Goal: Task Accomplishment & Management: Manage account settings

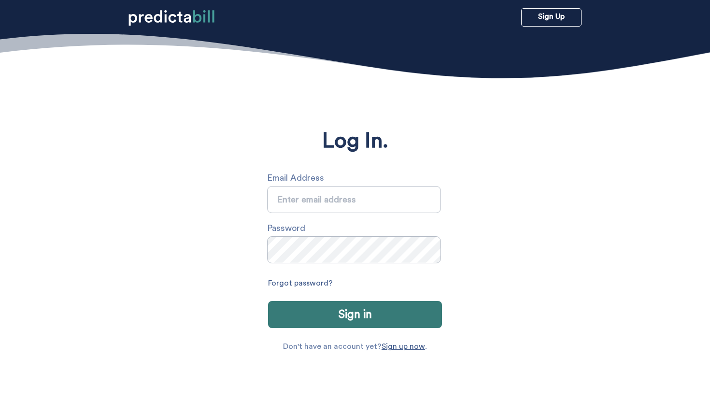
type input "sarah.michalczuk@gmail.com"
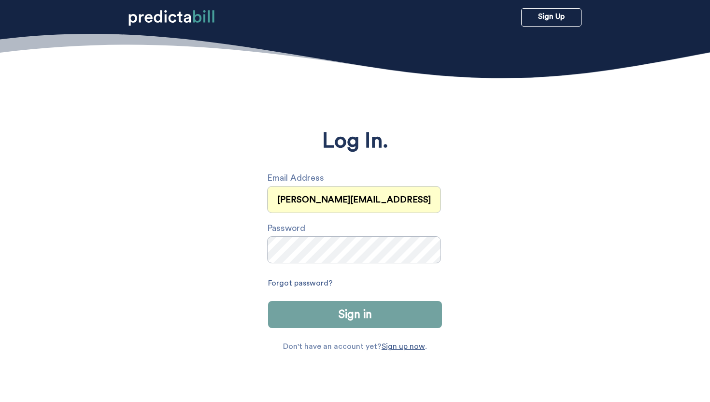
click at [410, 322] on button "Sign in" at bounding box center [355, 314] width 174 height 27
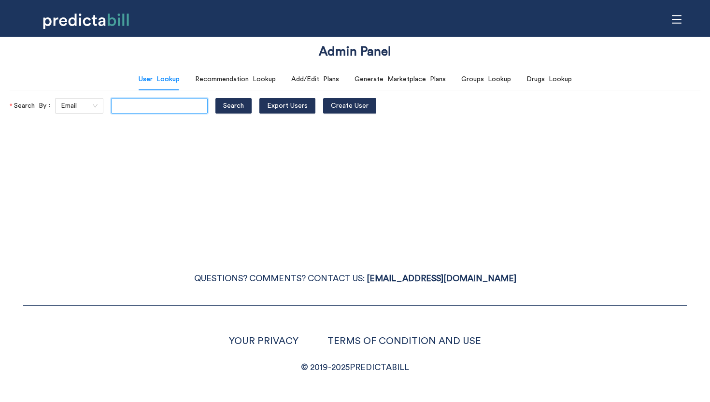
click at [176, 110] on input "text" at bounding box center [159, 105] width 97 height 15
paste input "a@[DOMAIN_NAME]"
type input "a@[DOMAIN_NAME]"
click at [215, 98] on button "Search" at bounding box center [233, 105] width 36 height 15
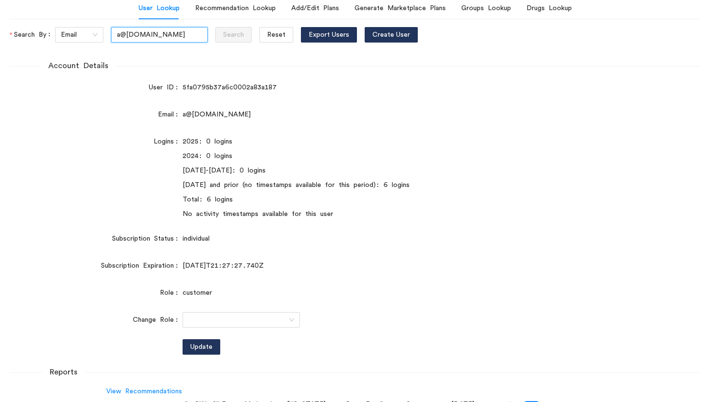
scroll to position [217, 0]
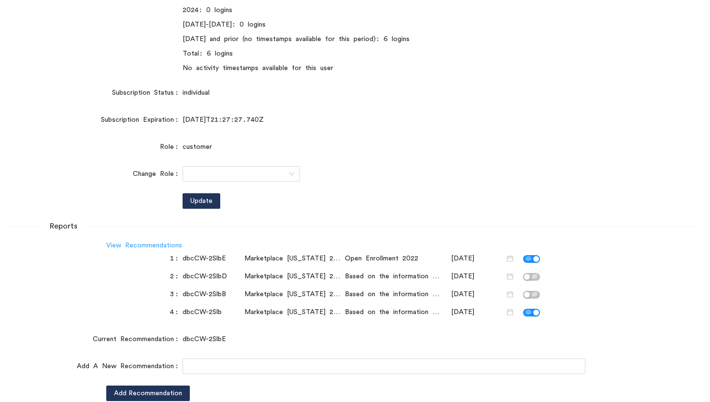
click at [160, 243] on link "View Recommendations" at bounding box center [144, 245] width 76 height 7
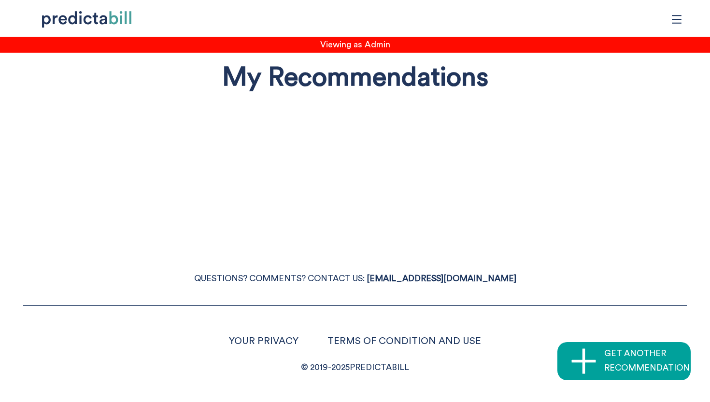
click at [683, 11] on span "menu" at bounding box center [677, 19] width 18 height 18
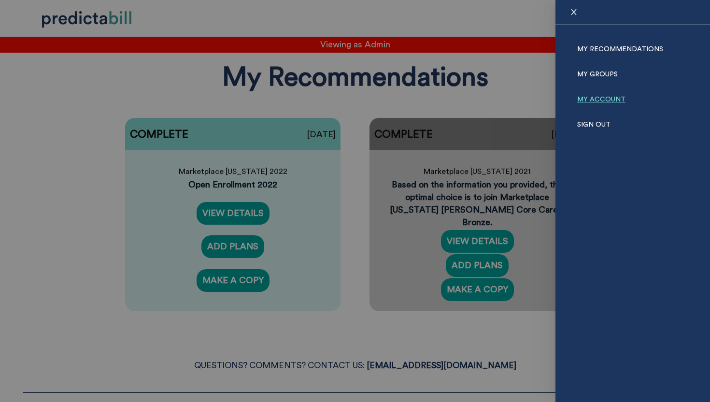
click at [601, 97] on link "My Account" at bounding box center [601, 99] width 48 height 25
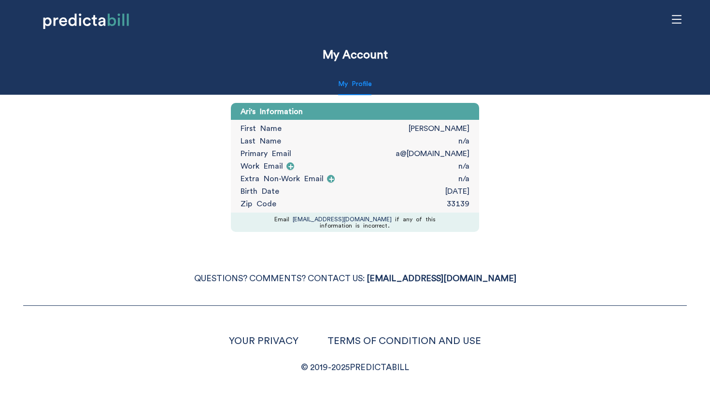
click at [454, 204] on p "33139" at bounding box center [458, 204] width 23 height 8
copy p "33139"
click at [628, 134] on div "Ari's Information First Name Ari Last Name n/a Primary Email a@rnmkr.co Work Em…" at bounding box center [355, 167] width 710 height 129
